Goal: Navigation & Orientation: Find specific page/section

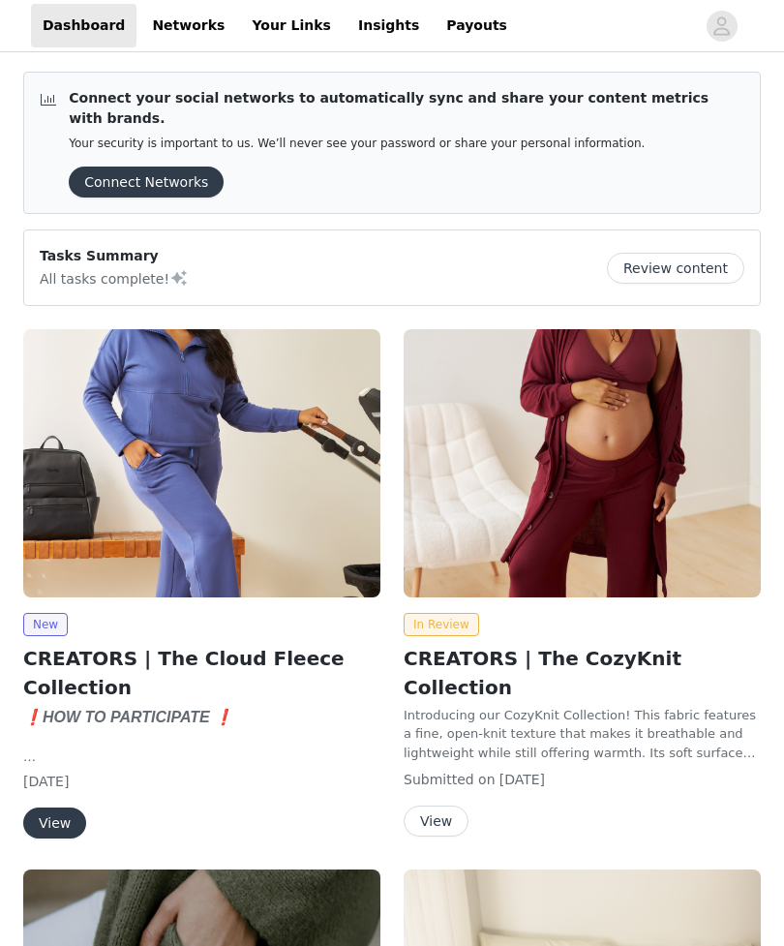
click at [270, 25] on link "Your Links" at bounding box center [291, 26] width 103 height 44
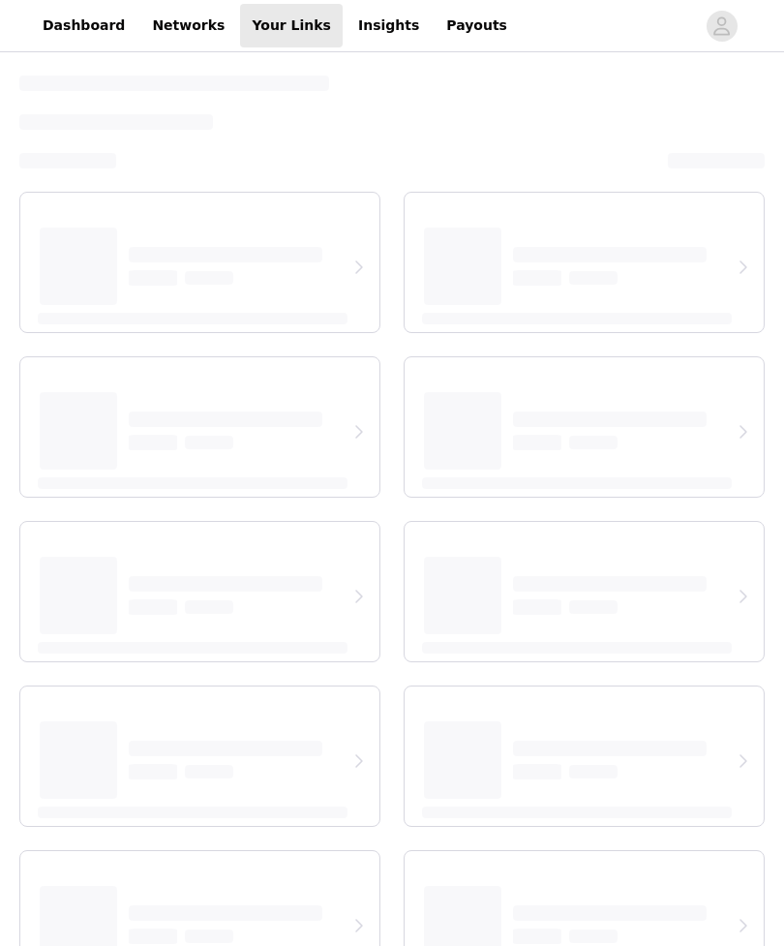
select select "12"
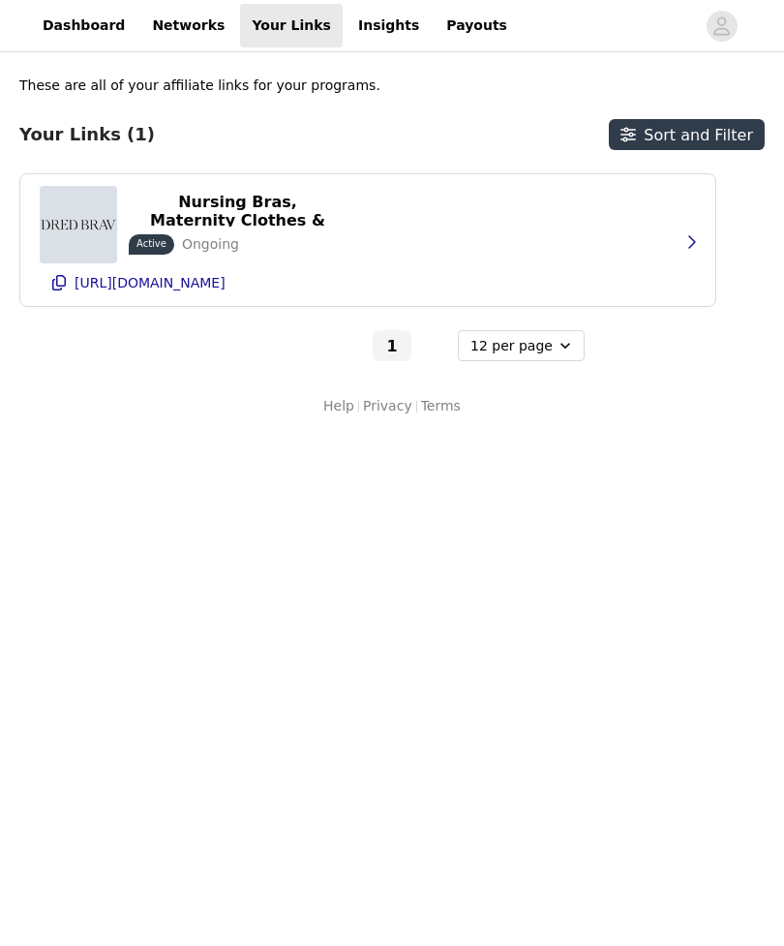
click at [355, 31] on link "Insights" at bounding box center [389, 26] width 84 height 44
